Goal: Information Seeking & Learning: Learn about a topic

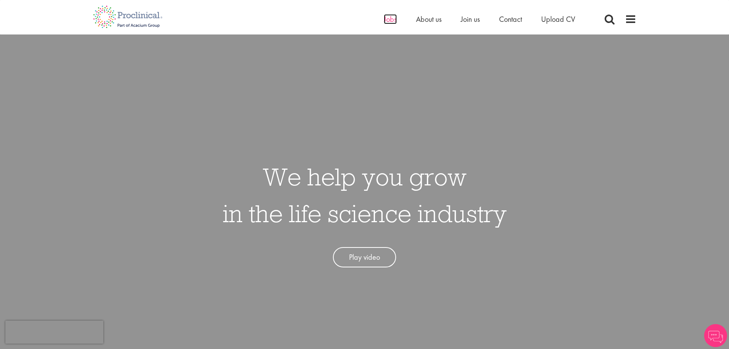
drag, startPoint x: 0, startPoint y: 0, endPoint x: 387, endPoint y: 19, distance: 387.7
click at [387, 19] on span "Jobs" at bounding box center [390, 19] width 13 height 10
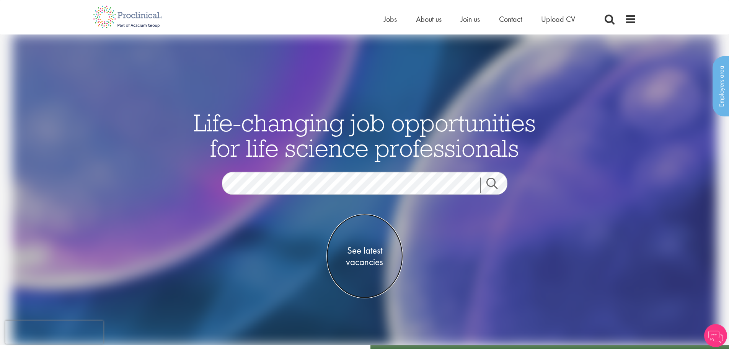
click at [372, 252] on span "See latest vacancies" at bounding box center [364, 255] width 77 height 23
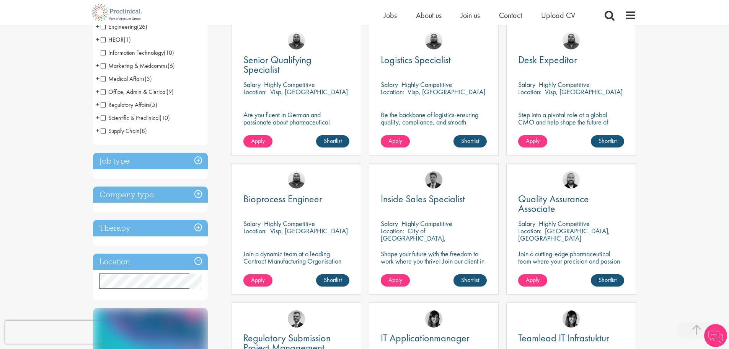
scroll to position [153, 0]
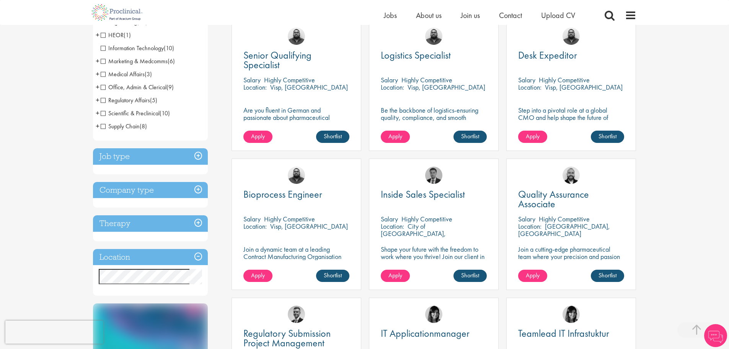
click at [111, 158] on h3 "Job type" at bounding box center [150, 156] width 115 height 16
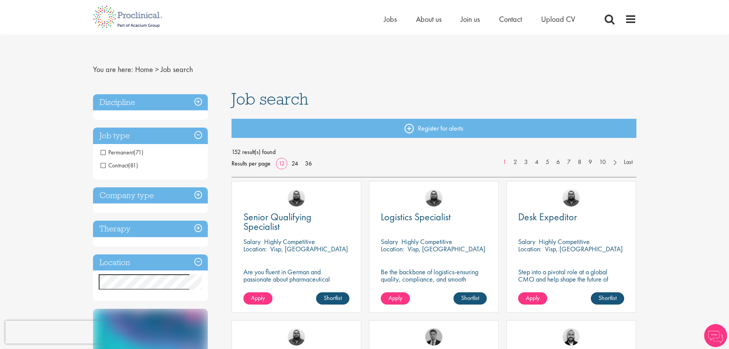
scroll to position [0, 0]
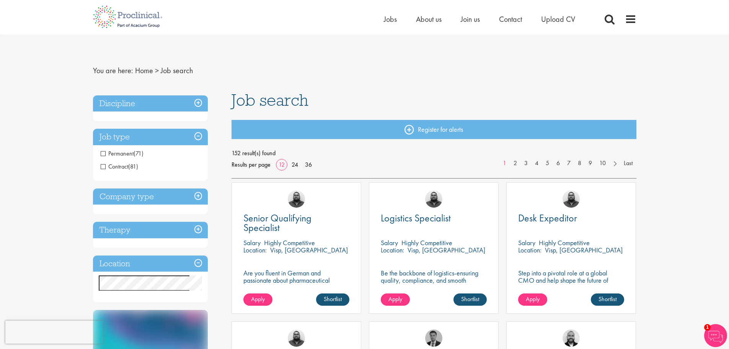
click at [141, 202] on h3 "Company type" at bounding box center [150, 196] width 115 height 16
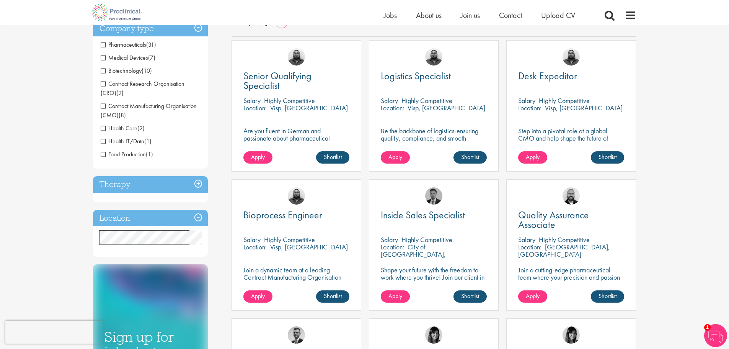
scroll to position [191, 0]
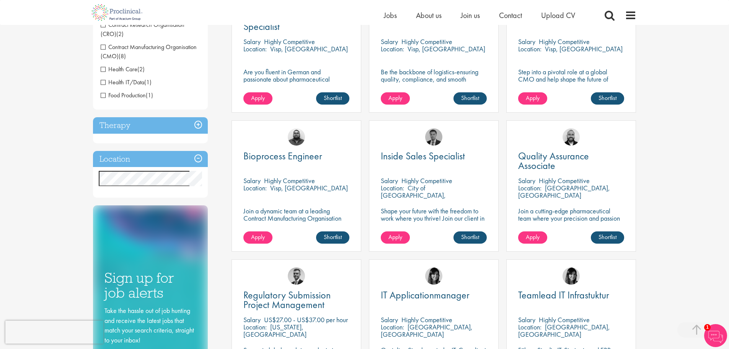
click at [142, 122] on h3 "Therapy" at bounding box center [150, 125] width 115 height 16
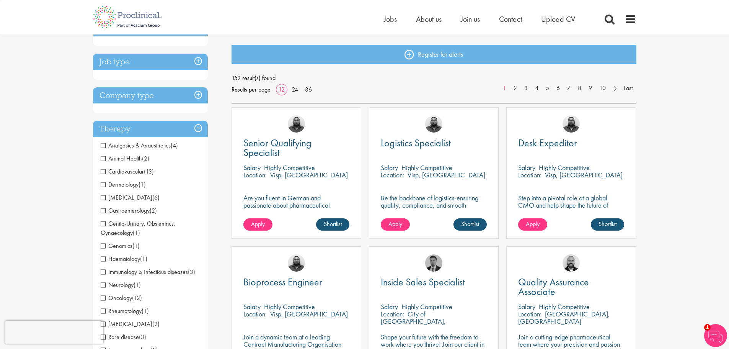
scroll to position [0, 0]
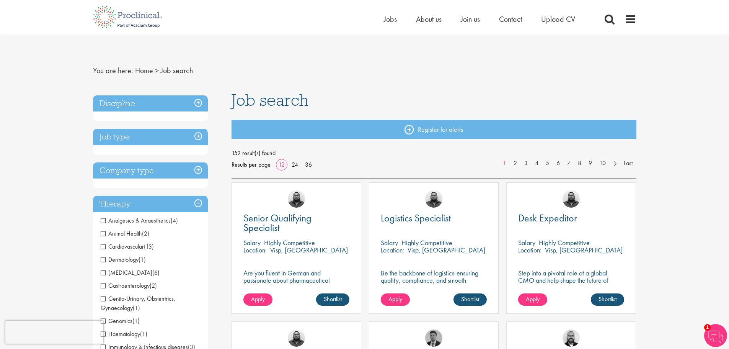
click at [143, 102] on h3 "Discipline" at bounding box center [150, 103] width 115 height 16
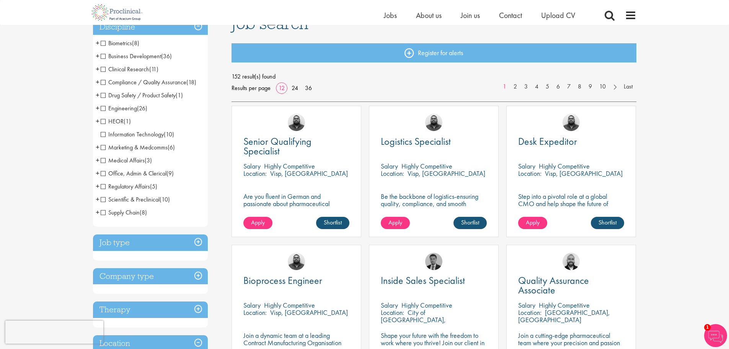
scroll to position [77, 0]
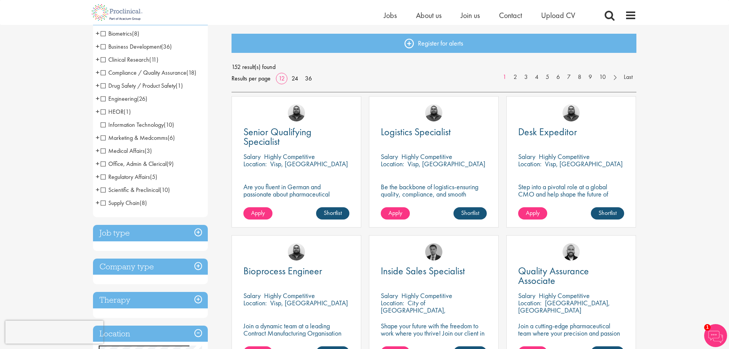
click at [101, 188] on span "Scientific & Preclinical" at bounding box center [130, 190] width 59 height 8
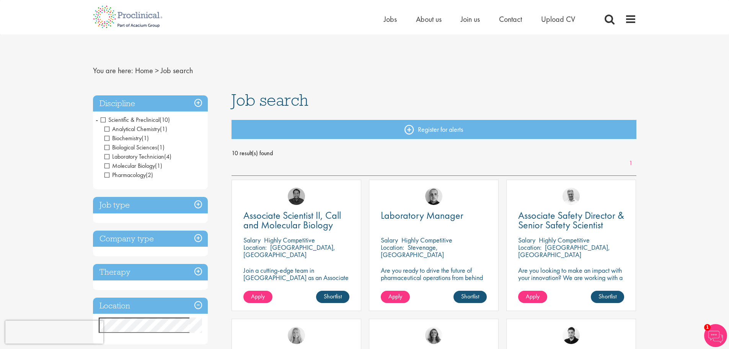
click at [101, 121] on span "Scientific & Preclinical" at bounding box center [130, 120] width 59 height 8
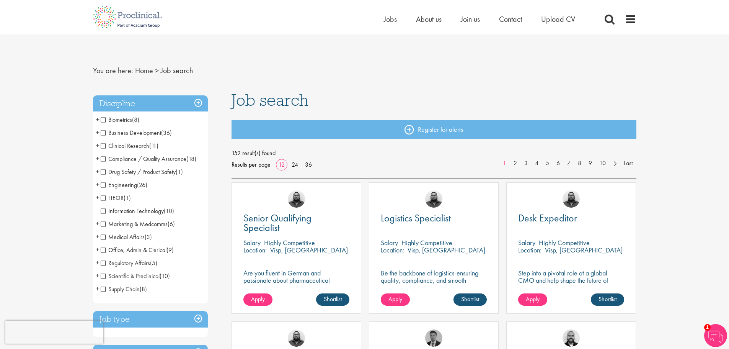
click at [103, 249] on span "Office, Admin & Clerical" at bounding box center [134, 250] width 66 height 8
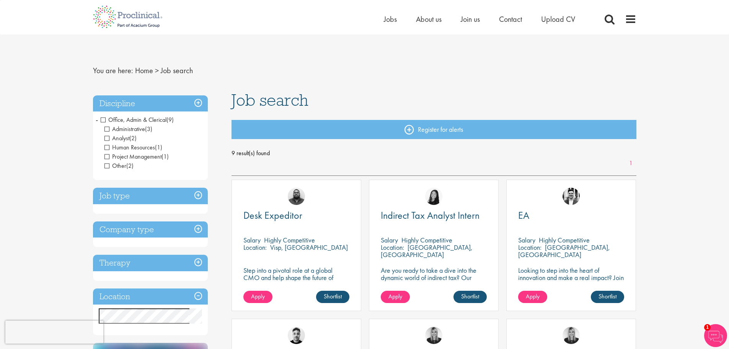
click at [101, 119] on span "Office, Admin & Clerical" at bounding box center [134, 120] width 66 height 8
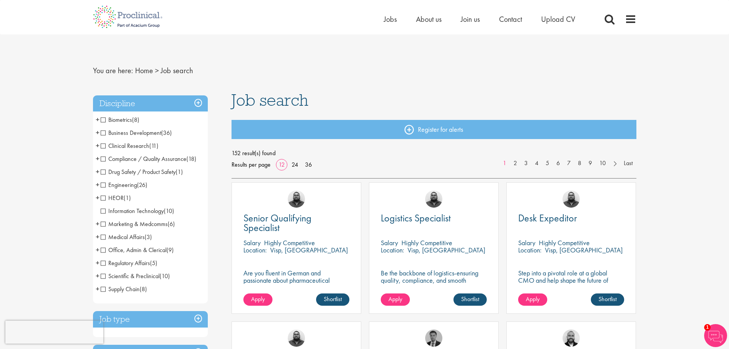
click at [104, 198] on span "HEOR" at bounding box center [112, 198] width 23 height 8
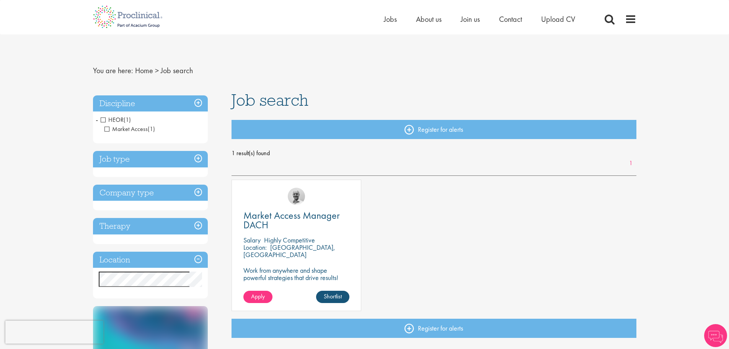
click at [105, 119] on span "HEOR" at bounding box center [112, 120] width 23 height 8
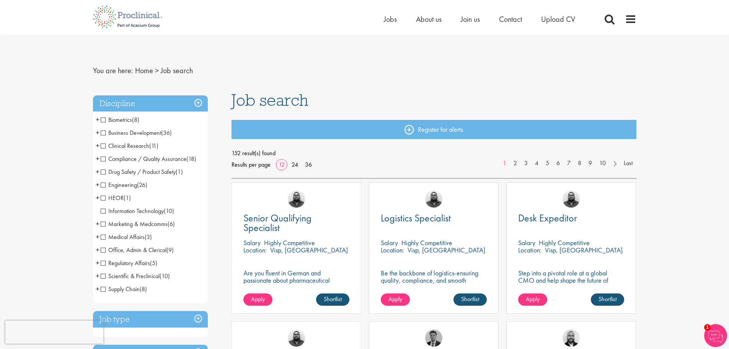
click at [103, 132] on span "Business Development" at bounding box center [131, 133] width 60 height 8
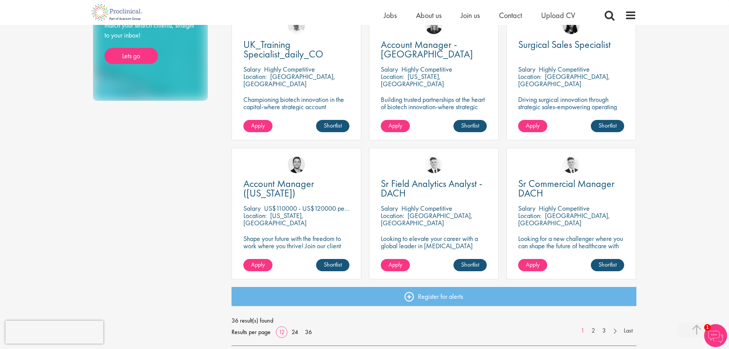
scroll to position [459, 0]
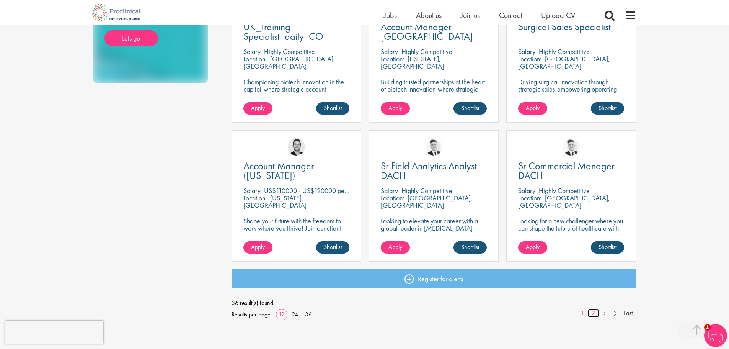
click at [595, 313] on link "2" at bounding box center [593, 312] width 11 height 9
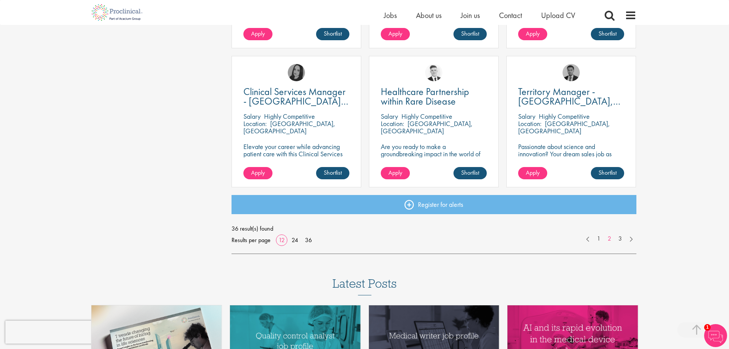
scroll to position [536, 0]
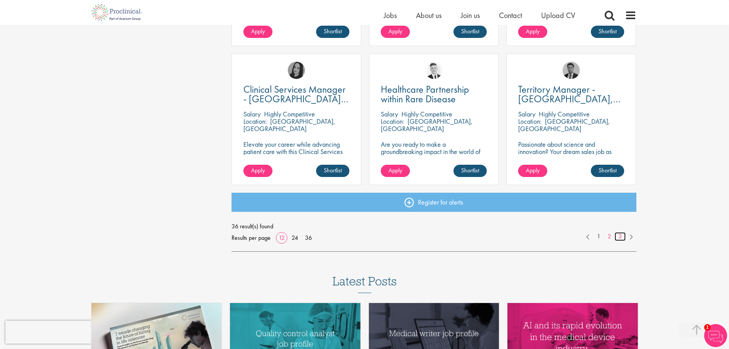
click at [619, 236] on link "3" at bounding box center [619, 236] width 11 height 9
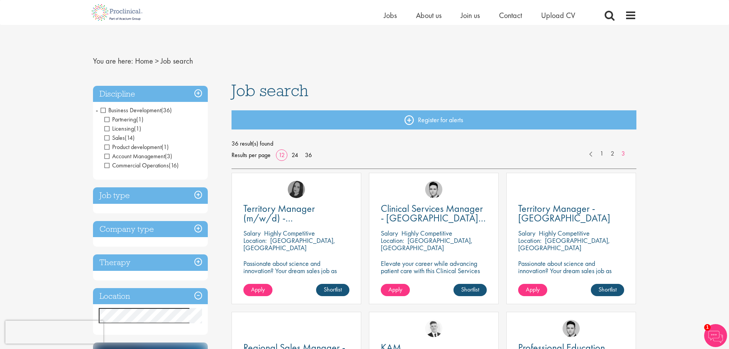
scroll to position [38, 0]
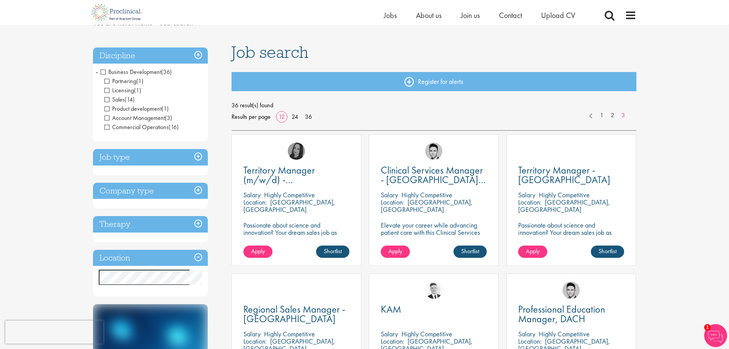
click at [104, 71] on span "Business Development" at bounding box center [131, 72] width 60 height 8
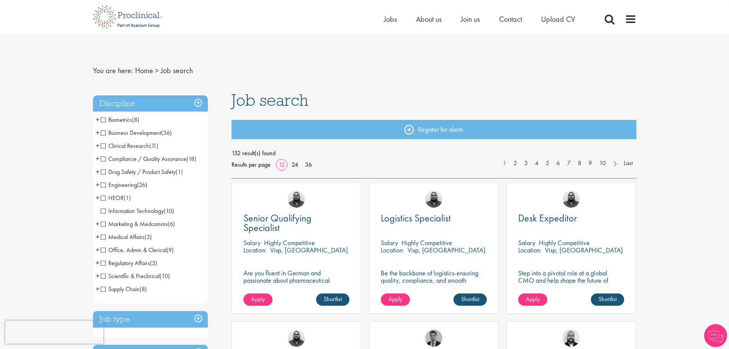
click at [103, 146] on span "Clinical Research" at bounding box center [125, 146] width 49 height 8
